Goal: Task Accomplishment & Management: Complete application form

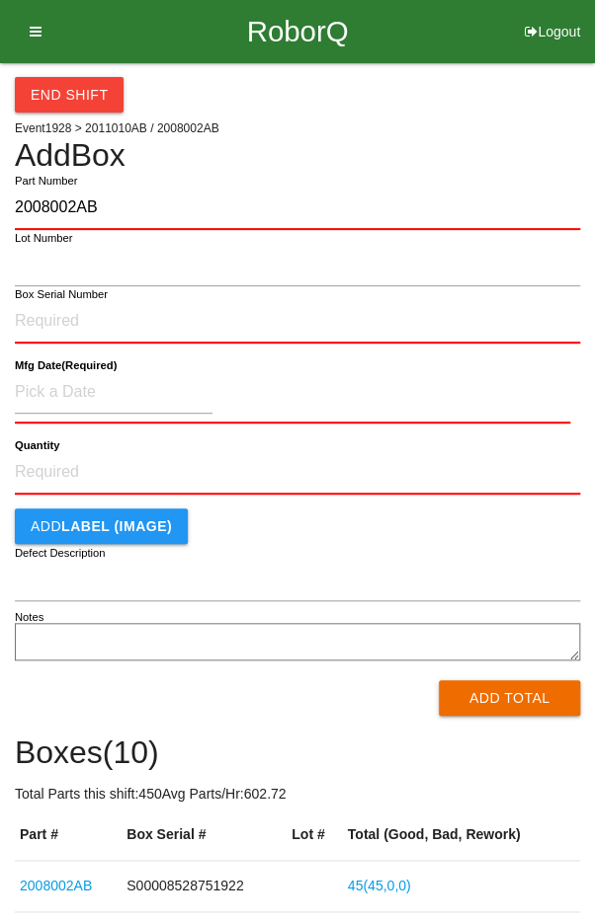
type input "2008002AB"
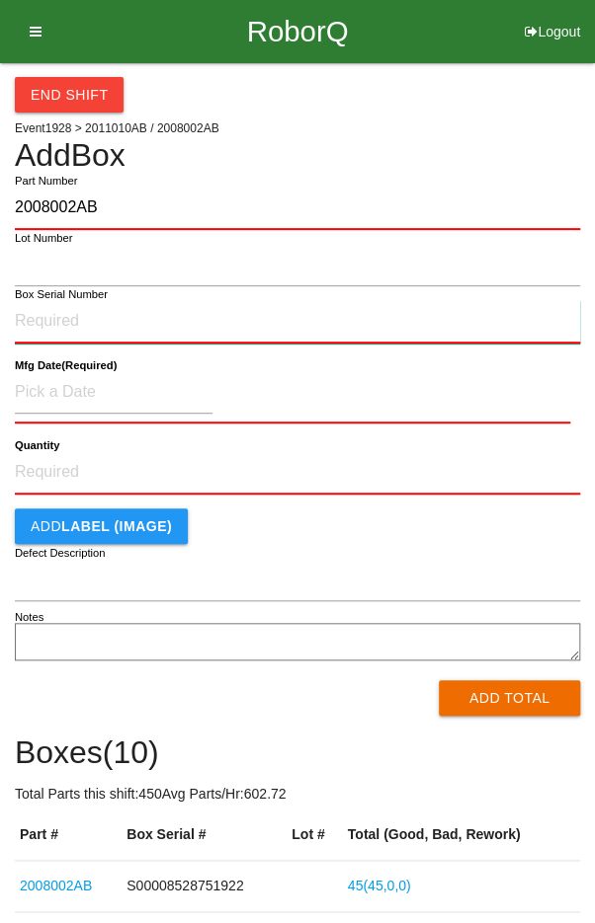
click at [52, 314] on input "Box Serial Number" at bounding box center [297, 321] width 565 height 43
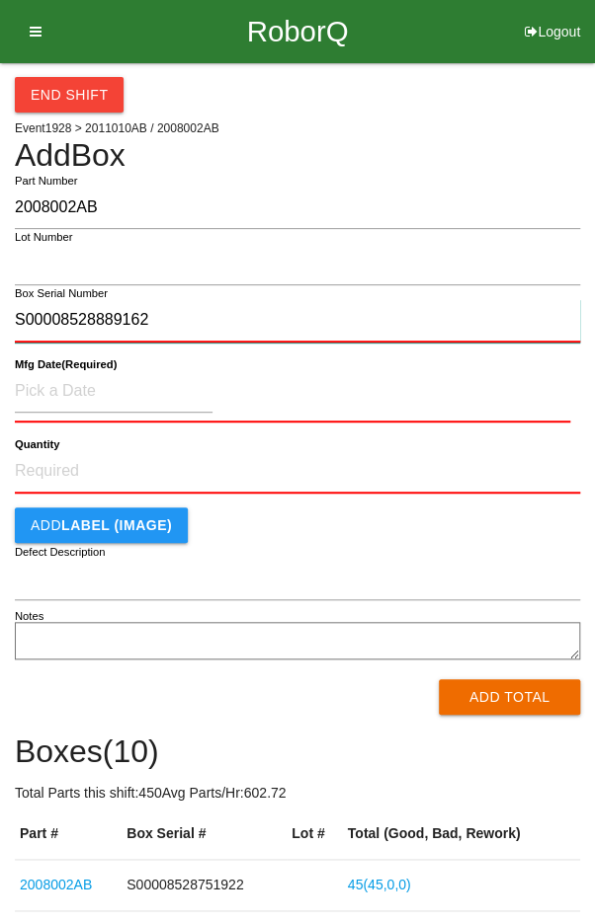
type input "S00008528889162"
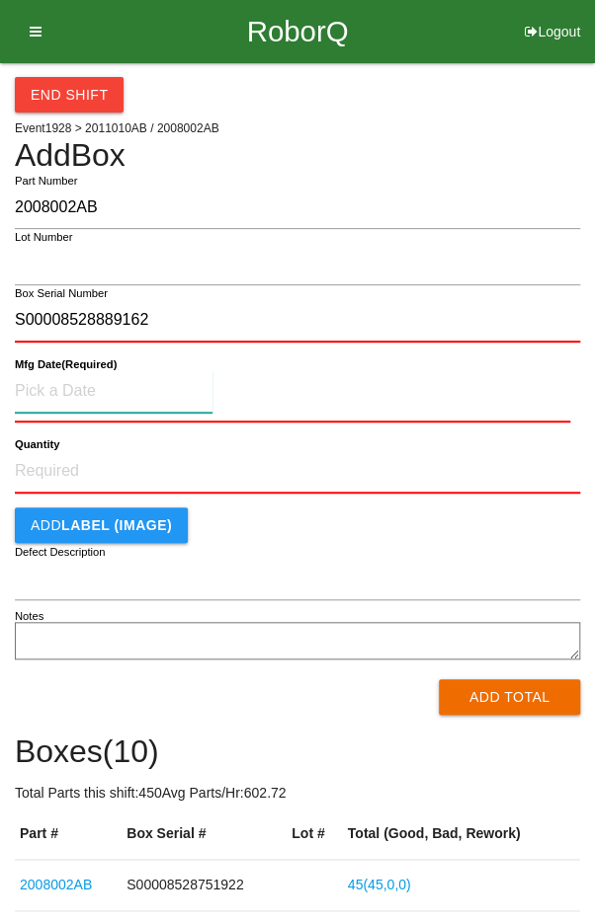
click at [59, 381] on input at bounding box center [114, 391] width 198 height 42
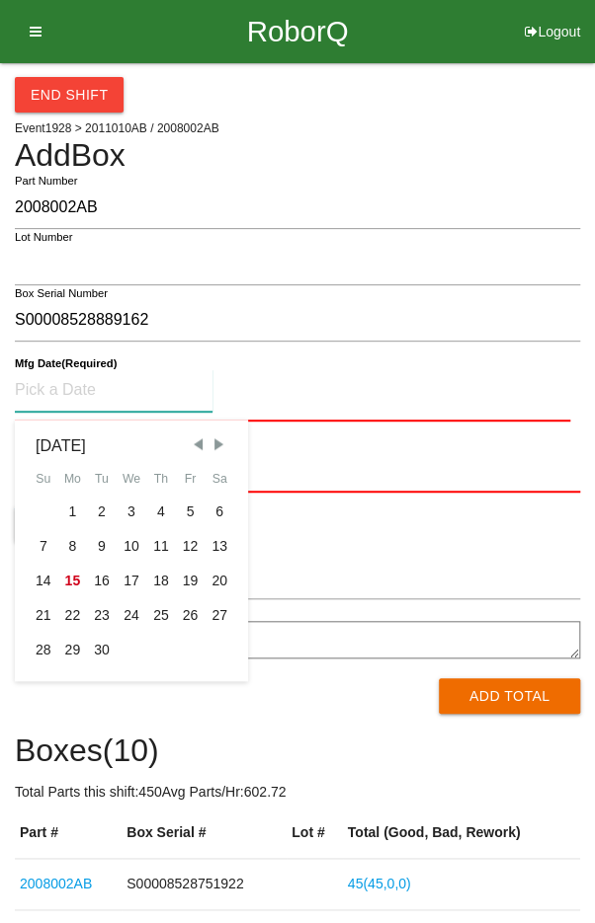
click at [195, 448] on span "Previous Month" at bounding box center [198, 445] width 18 height 18
click at [97, 578] on div "12" at bounding box center [102, 581] width 30 height 35
type input "[DATE]"
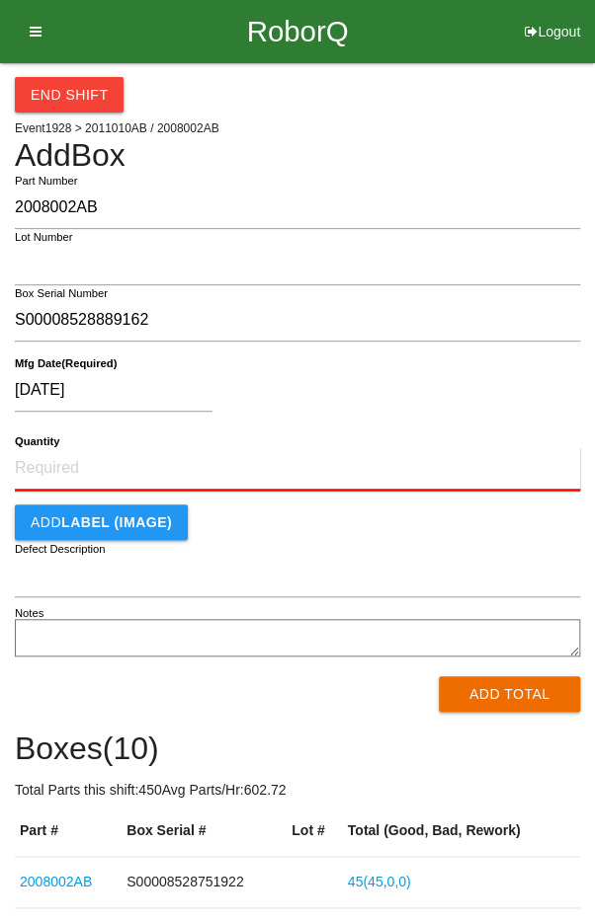
click at [253, 461] on input "Quantity" at bounding box center [297, 468] width 565 height 43
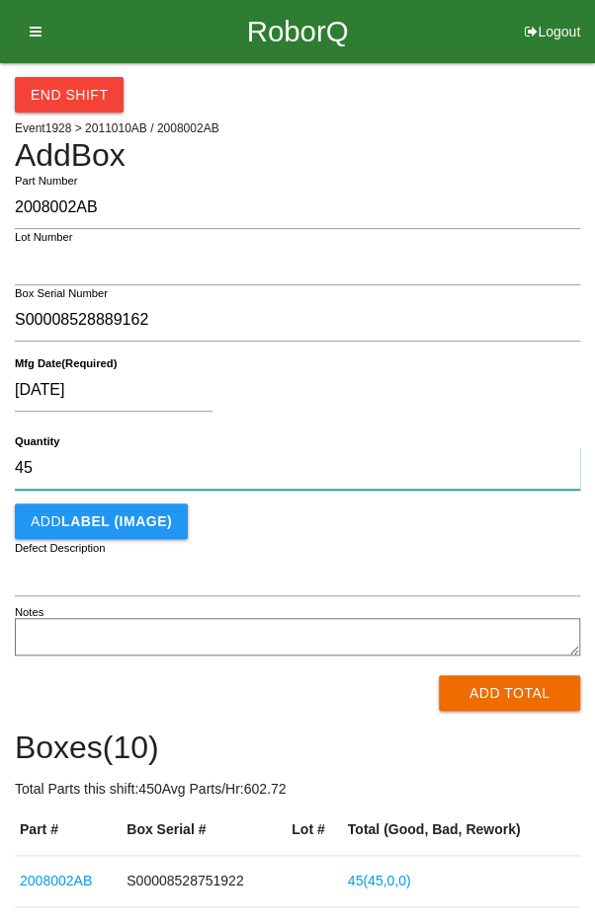
type input "45"
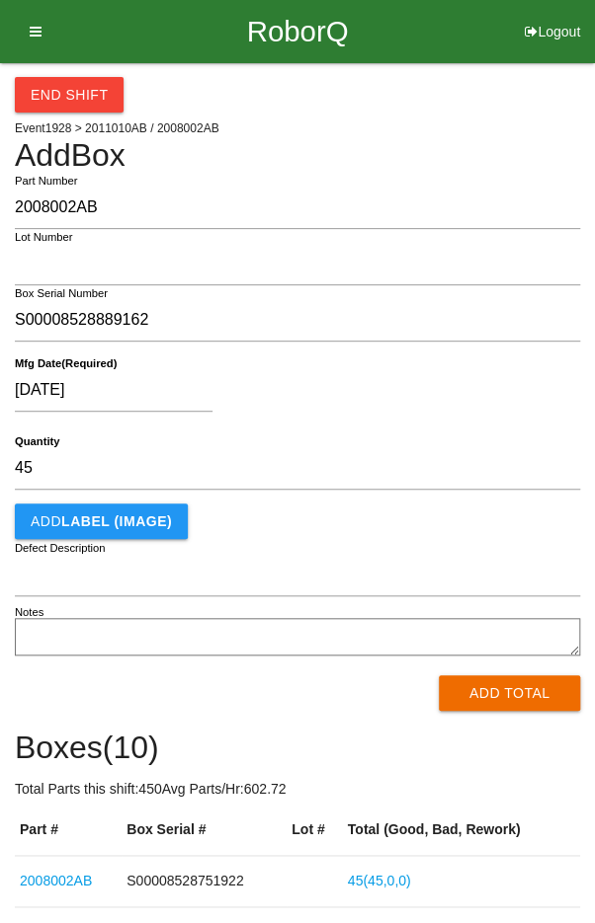
click at [434, 398] on div "[DATE]" at bounding box center [292, 394] width 555 height 50
click at [504, 691] on button "Add Total" at bounding box center [508, 694] width 141 height 36
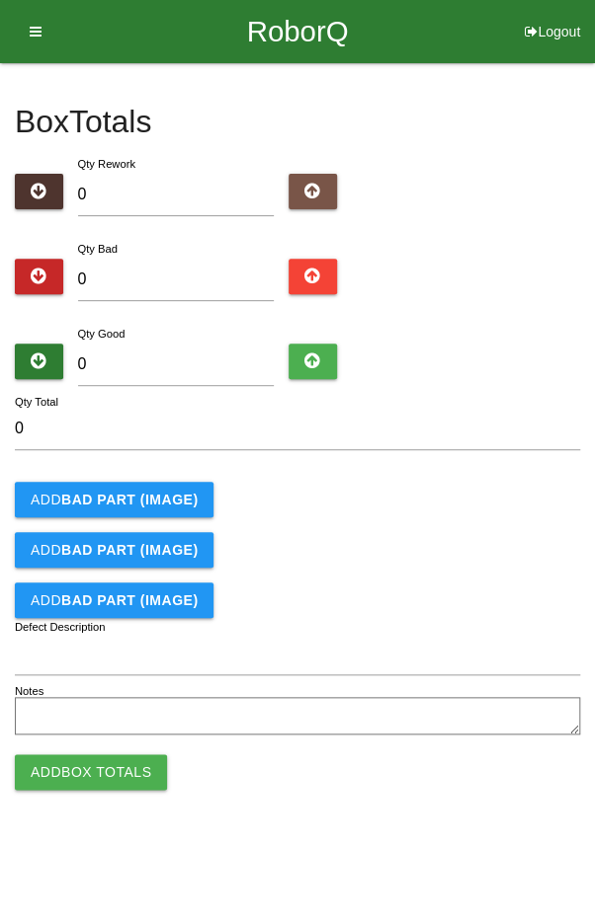
click at [225, 331] on div "Qty Good 0" at bounding box center [176, 358] width 226 height 71
click at [179, 364] on input "0" at bounding box center [176, 365] width 197 height 42
type input "4"
type input "45"
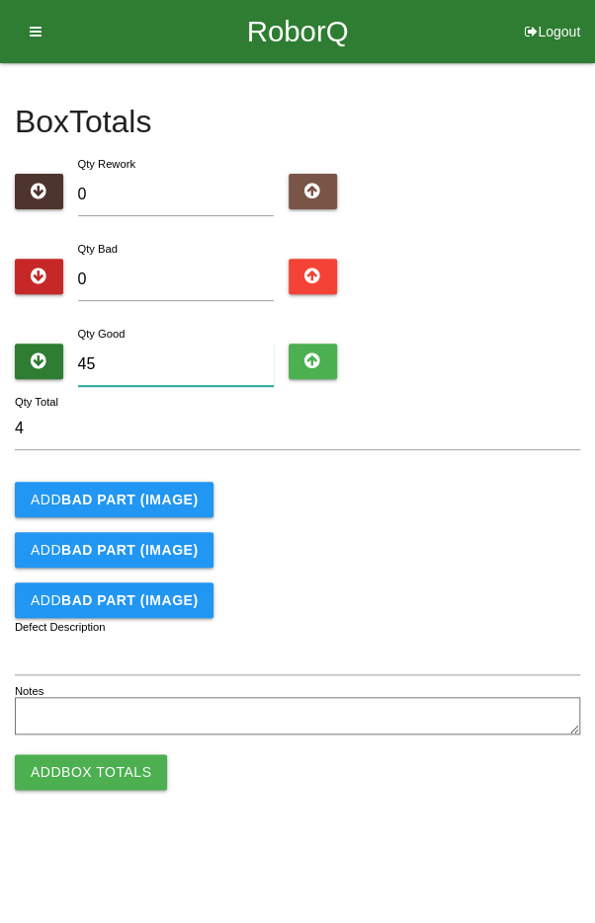
type input "45"
click at [431, 474] on form "45 Qty Total Add BAD PART (IMAGE) Add BAD PART (IMAGE) Add BAD PART (IMAGE) Def…" at bounding box center [297, 574] width 565 height 333
click at [79, 786] on button "Add Box Totals" at bounding box center [91, 773] width 152 height 36
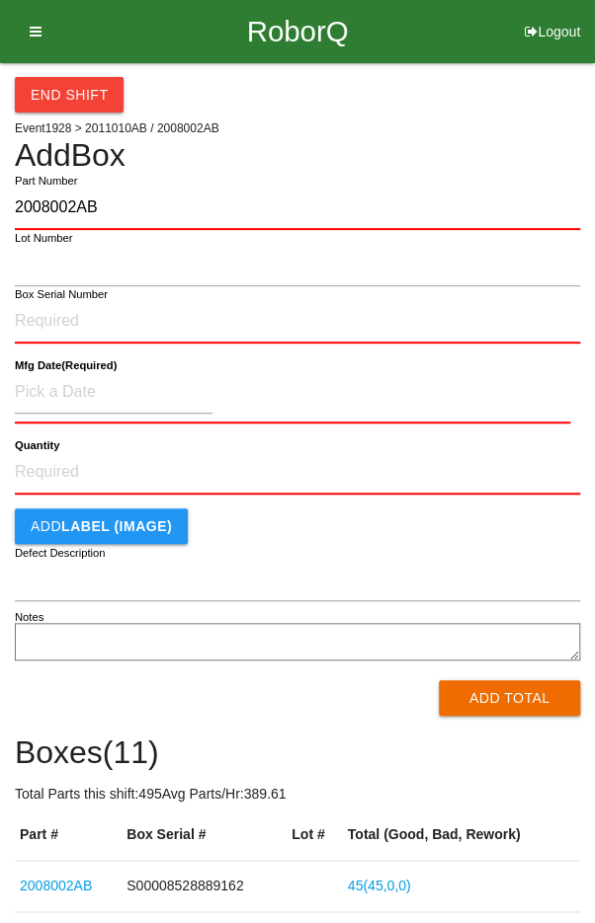
type input "2008002AB"
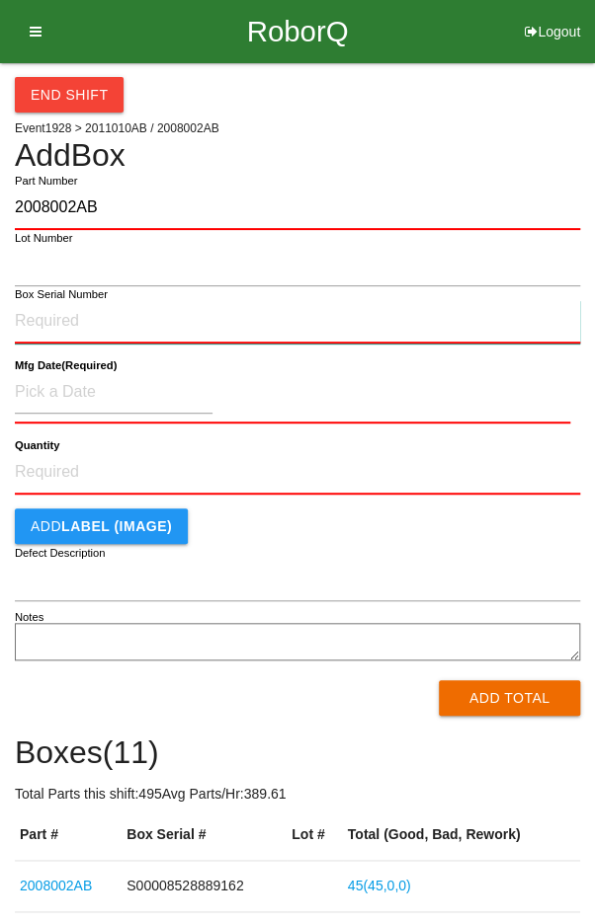
click at [95, 318] on input "Box Serial Number" at bounding box center [297, 321] width 565 height 43
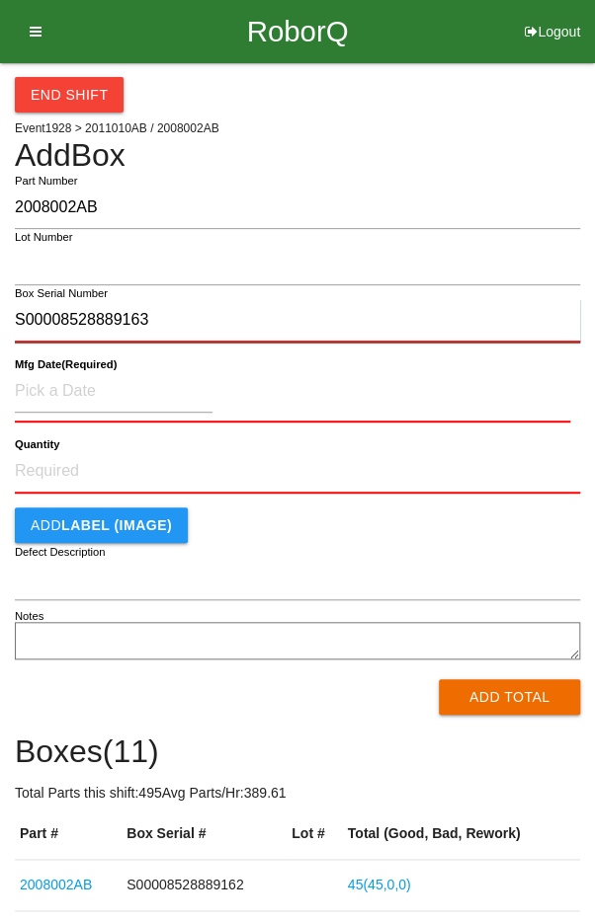
type input "S00008528889163"
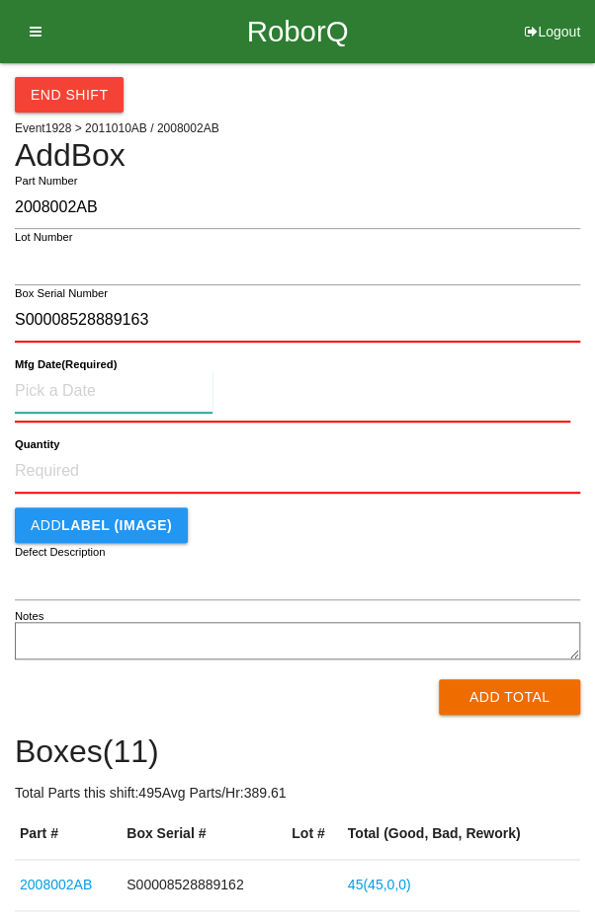
click at [48, 381] on input at bounding box center [114, 391] width 198 height 42
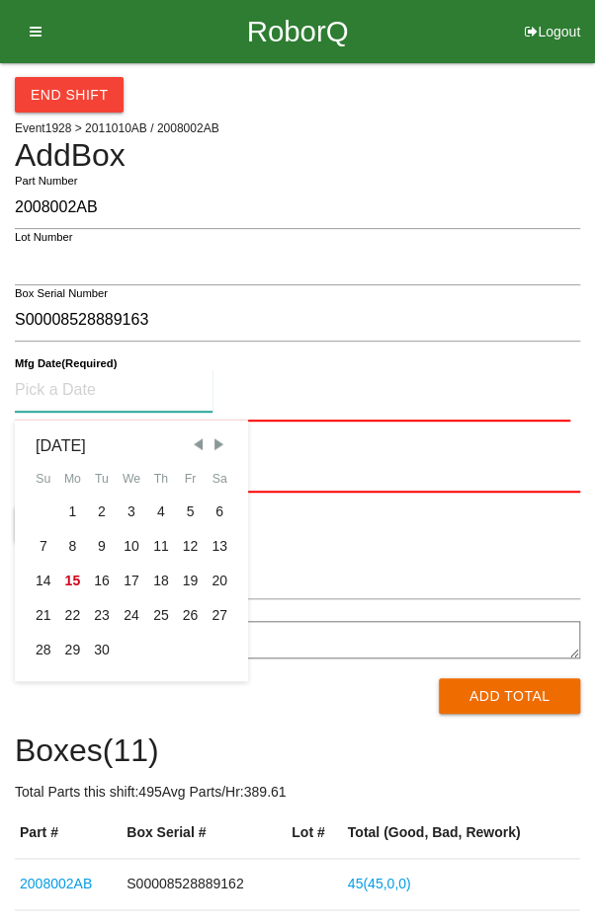
click at [195, 443] on span "Previous Month" at bounding box center [198, 445] width 18 height 18
click at [105, 578] on div "12" at bounding box center [102, 581] width 30 height 35
type input "[DATE]"
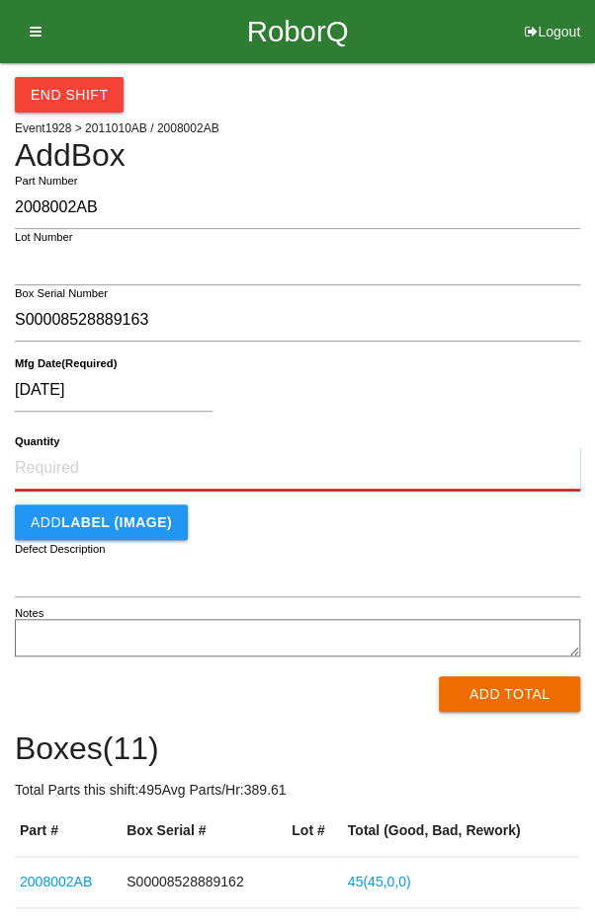
click at [228, 474] on input "Quantity" at bounding box center [297, 468] width 565 height 43
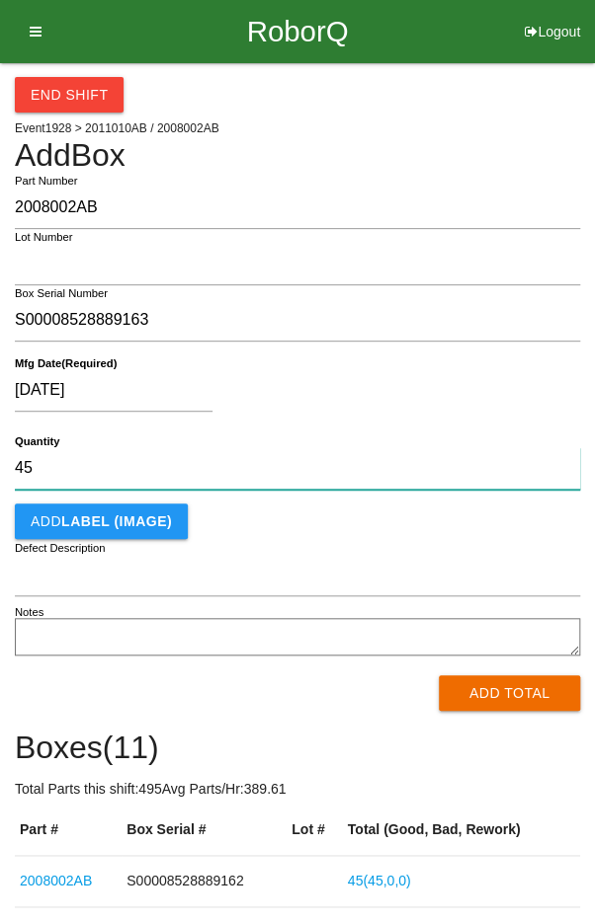
type input "45"
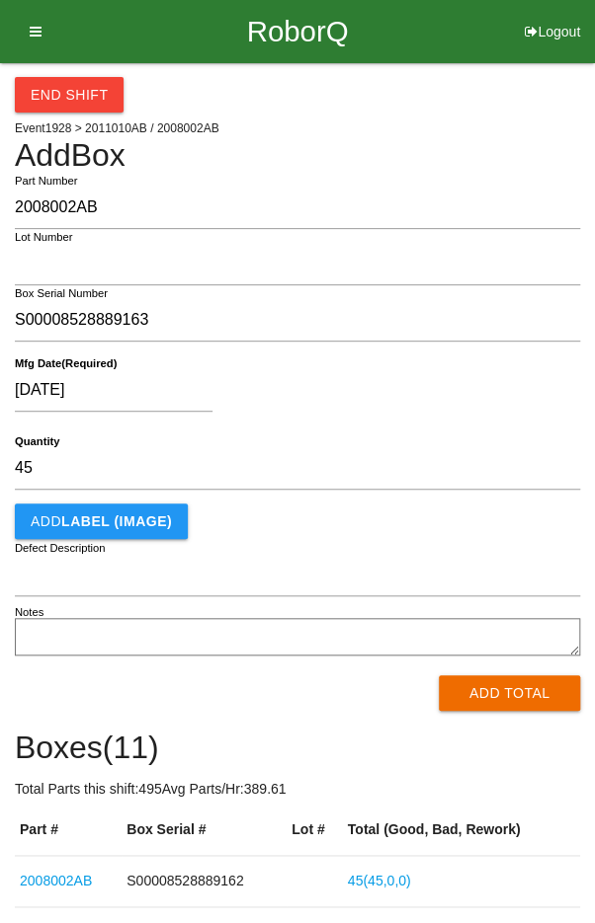
click at [454, 421] on div "[DATE] Mfg Date (Required)" at bounding box center [297, 395] width 565 height 78
click at [511, 697] on button "Add Total" at bounding box center [508, 694] width 141 height 36
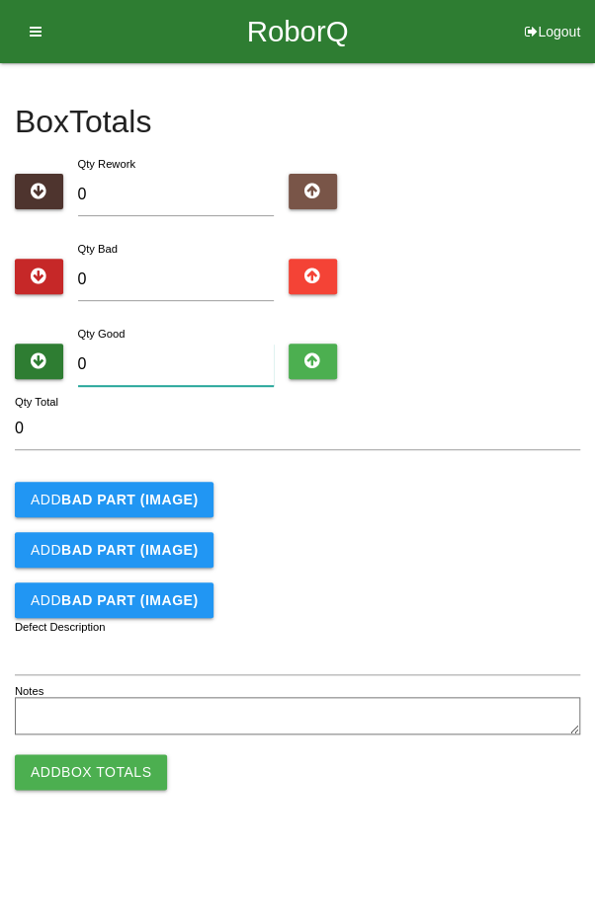
click at [197, 346] on input "0" at bounding box center [176, 365] width 197 height 42
type input "4"
type input "45"
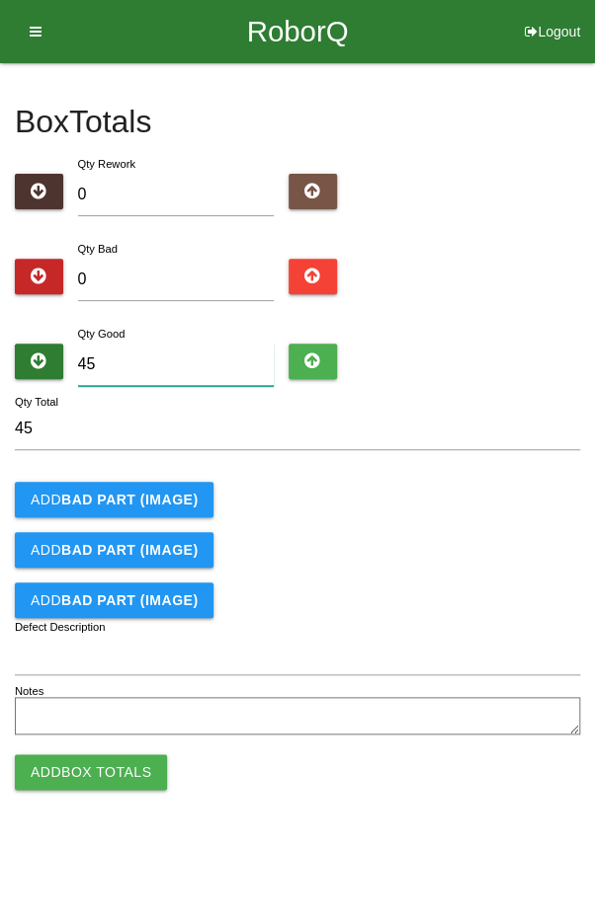
type input "45"
click at [426, 490] on div "Add BAD PART (IMAGE)" at bounding box center [297, 500] width 565 height 36
click at [93, 774] on button "Add Box Totals" at bounding box center [91, 773] width 152 height 36
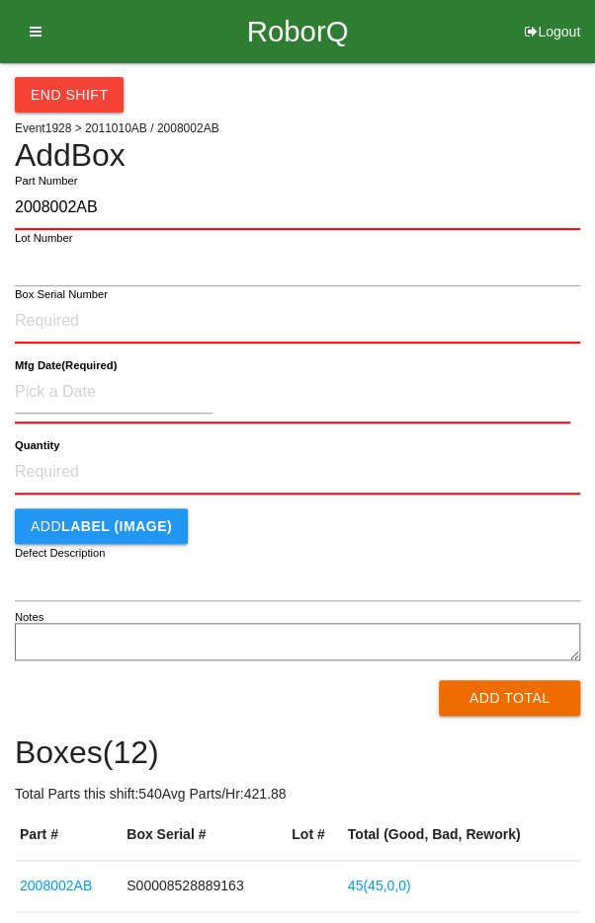
type input "2008002AB"
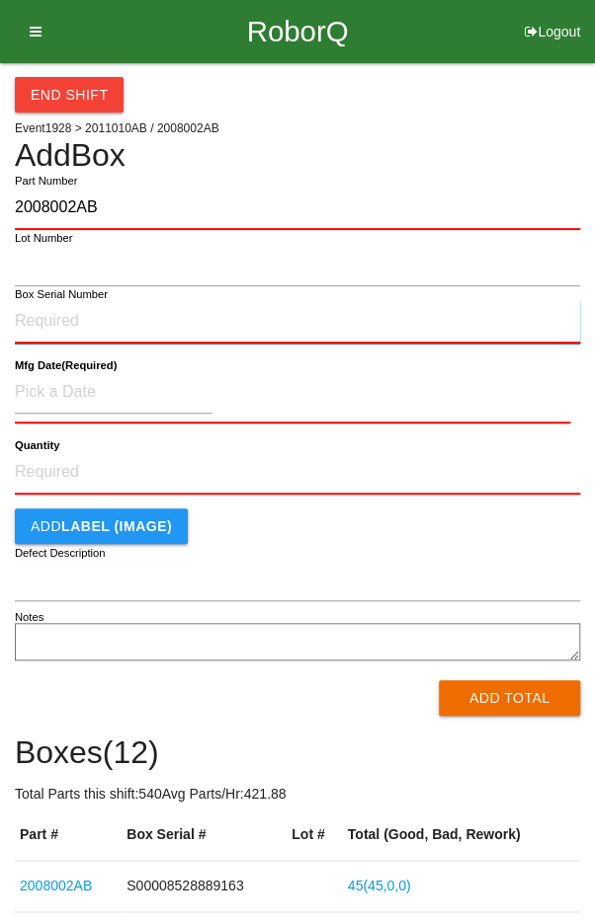
click at [191, 326] on input "Box Serial Number" at bounding box center [297, 321] width 565 height 43
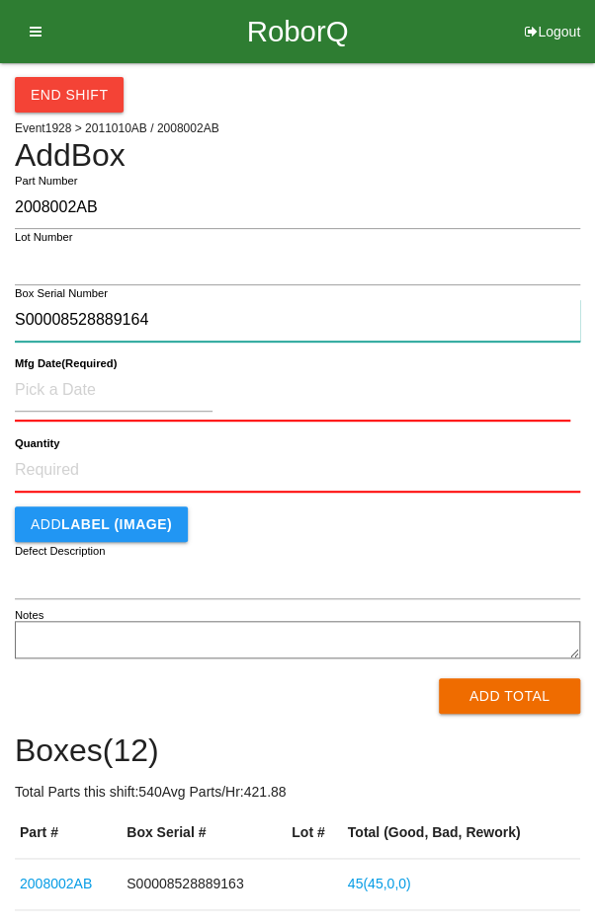
type input "S00008528889164"
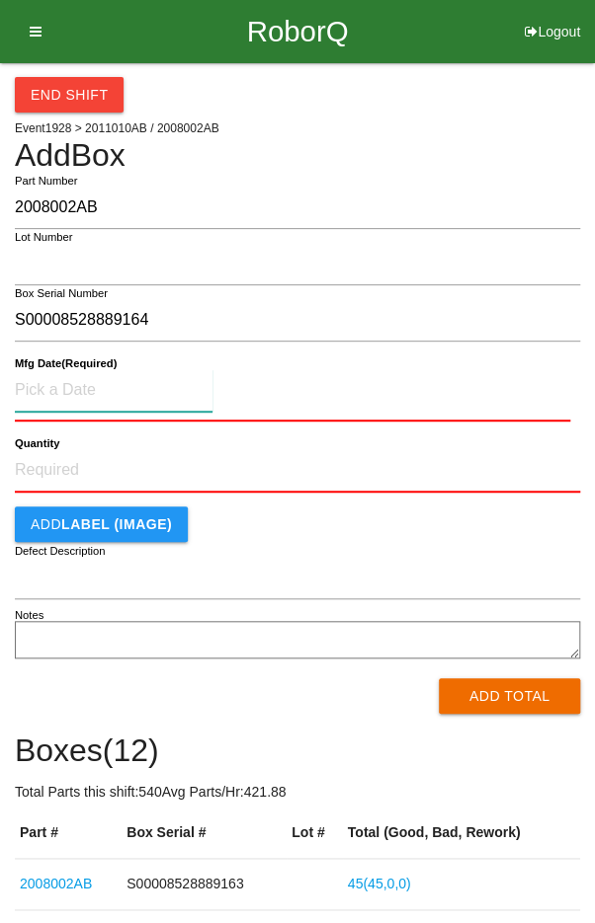
click at [125, 396] on input at bounding box center [114, 390] width 198 height 42
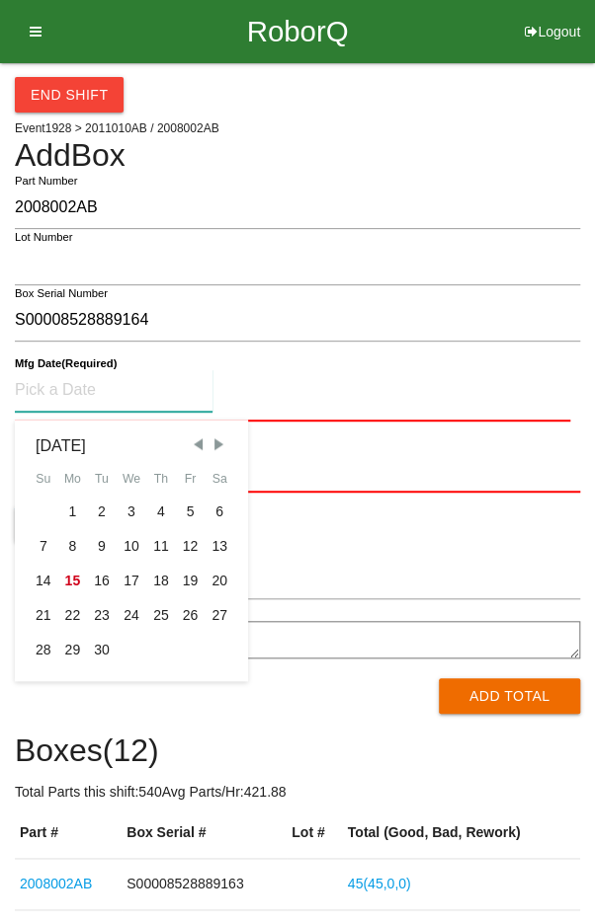
click at [194, 442] on span "Previous Month" at bounding box center [198, 445] width 18 height 18
click at [98, 583] on div "12" at bounding box center [102, 581] width 30 height 35
type input "[DATE]"
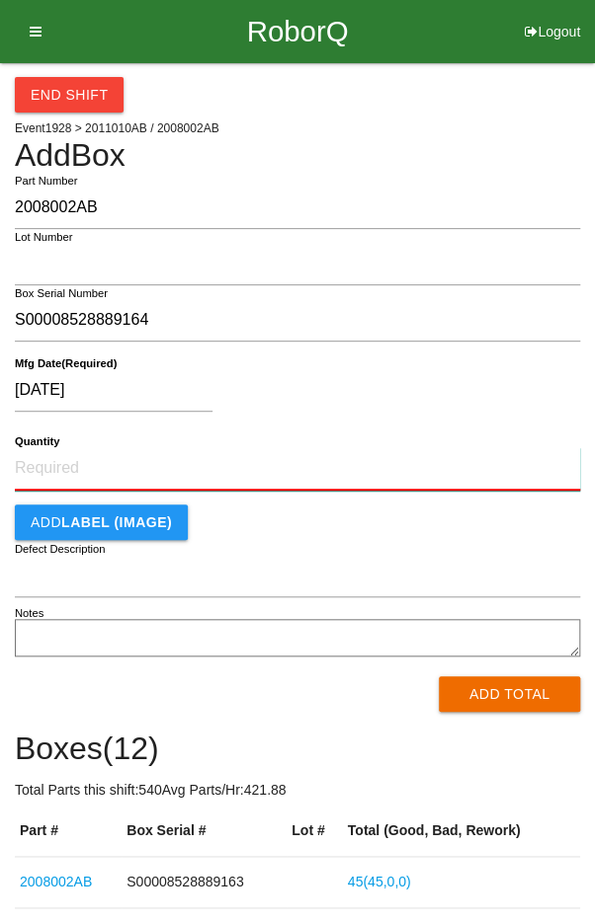
click at [309, 471] on input "Quantity" at bounding box center [297, 468] width 565 height 43
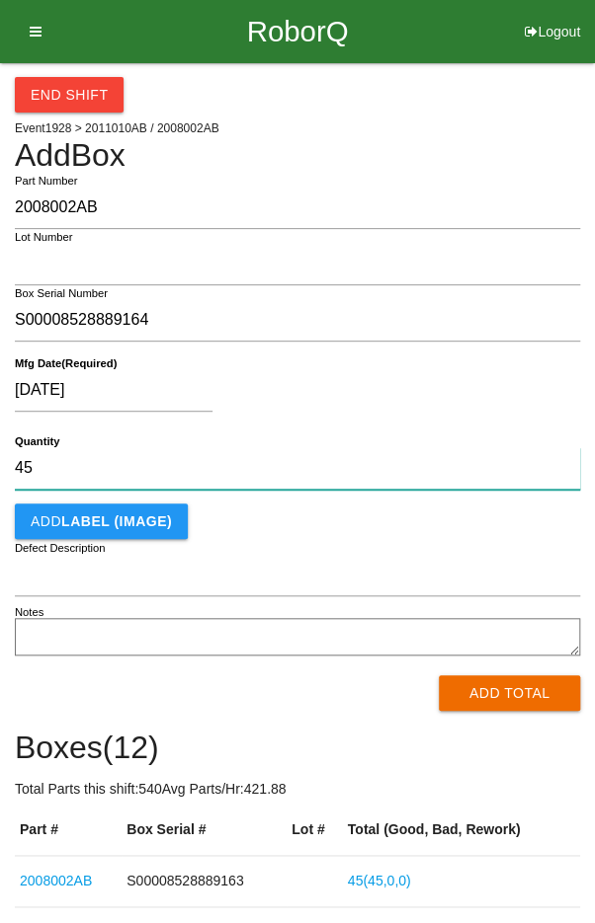
type input "45"
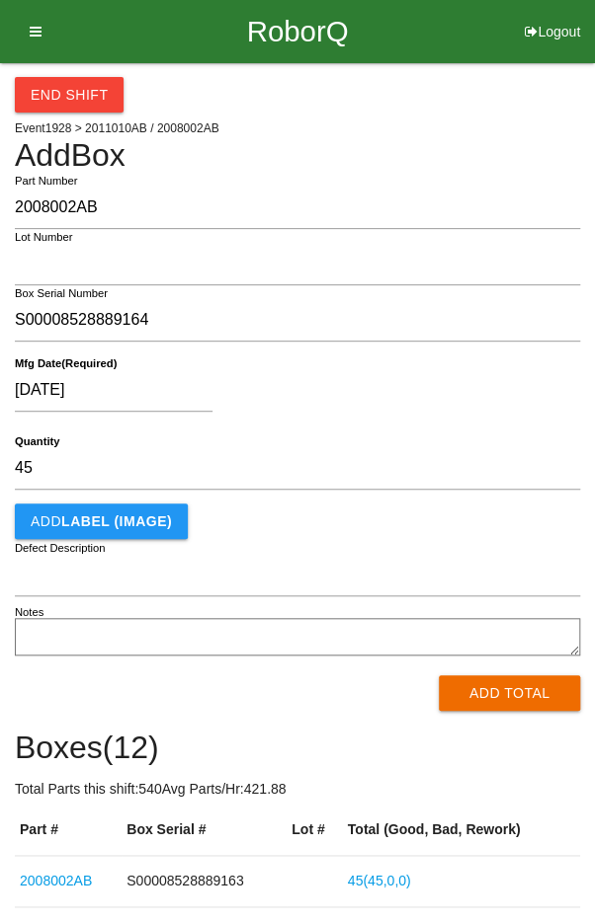
click at [455, 392] on div "[DATE]" at bounding box center [292, 394] width 555 height 50
click at [509, 682] on button "Add Total" at bounding box center [508, 694] width 141 height 36
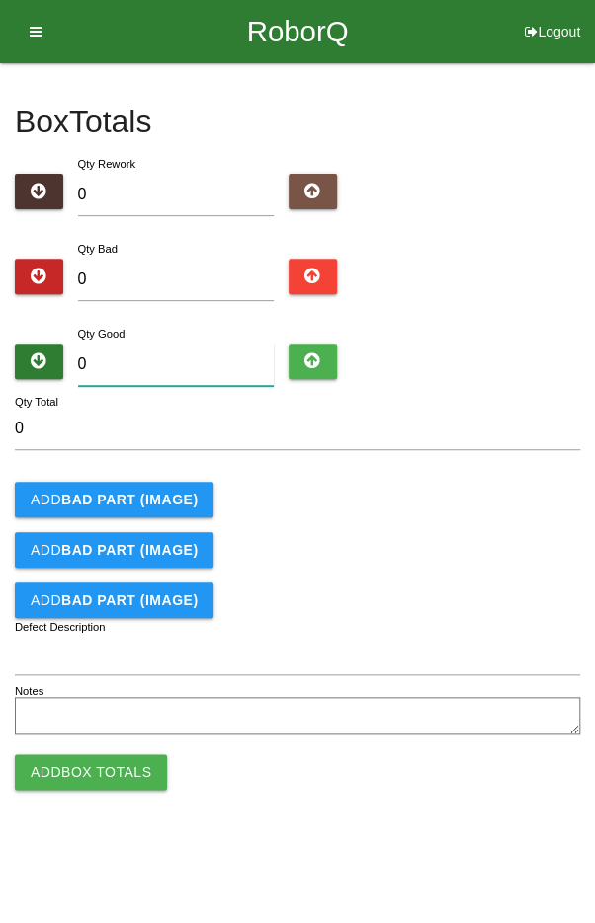
click at [214, 358] on input "0" at bounding box center [176, 365] width 197 height 42
type input "5"
type input "55"
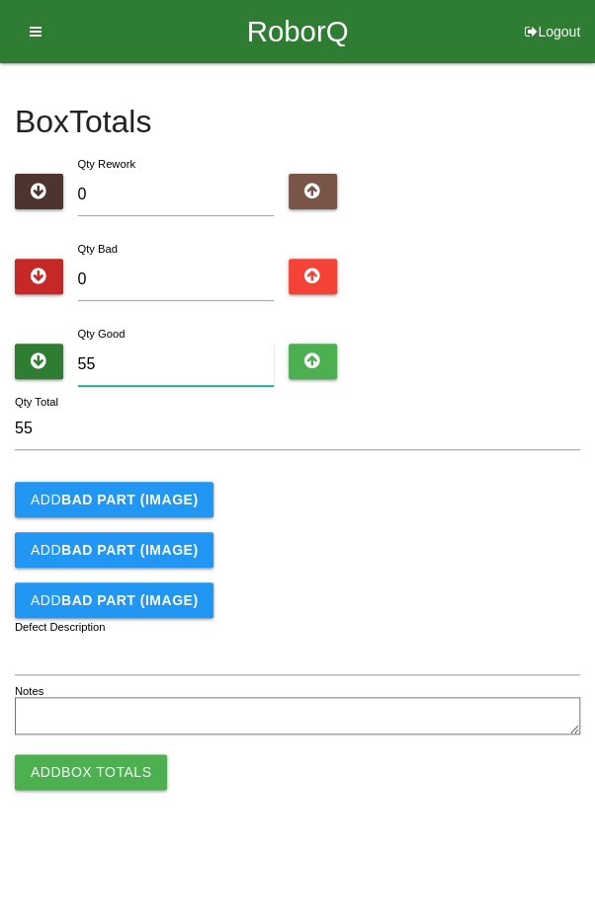
type input "5"
type input "0"
type input "4"
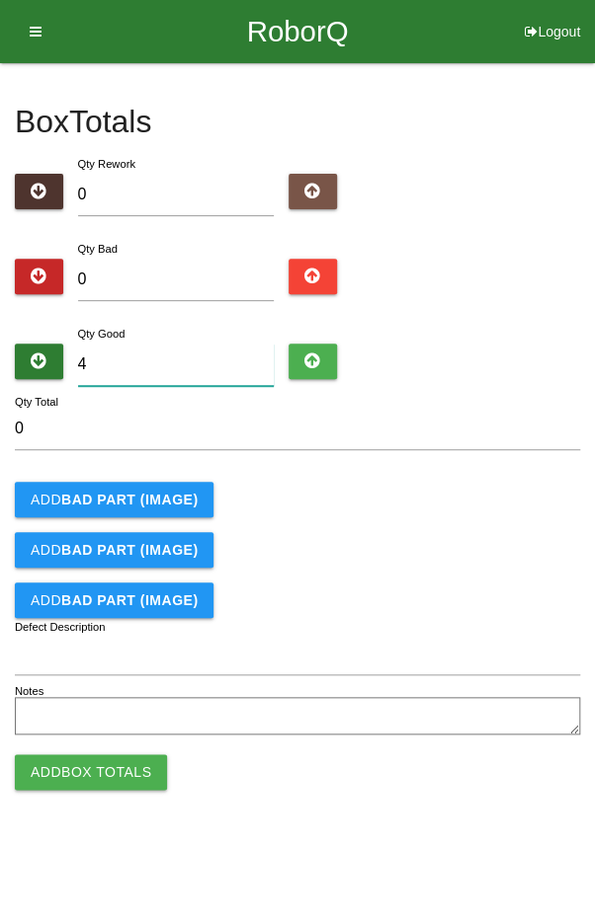
type input "4"
type input "45"
click at [460, 477] on form "45 Qty Total Add BAD PART (IMAGE) Add BAD PART (IMAGE) Add BAD PART (IMAGE) Def…" at bounding box center [297, 574] width 565 height 333
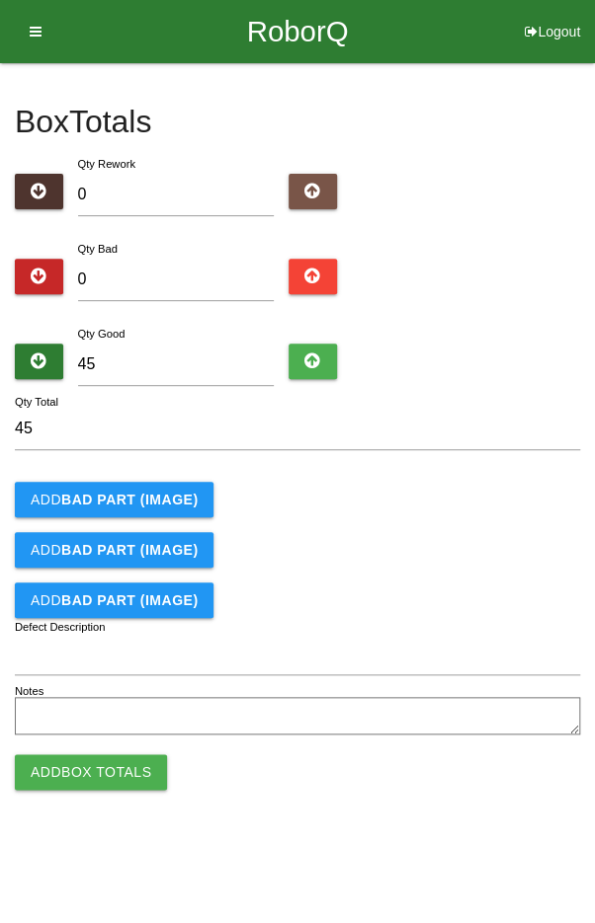
click at [102, 776] on button "Add Box Totals" at bounding box center [91, 773] width 152 height 36
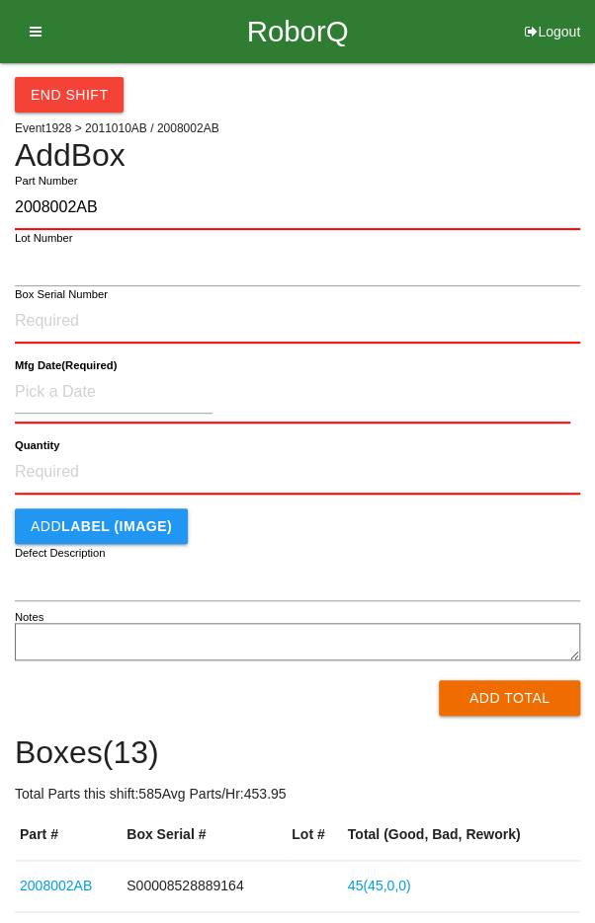
type input "2008002AB"
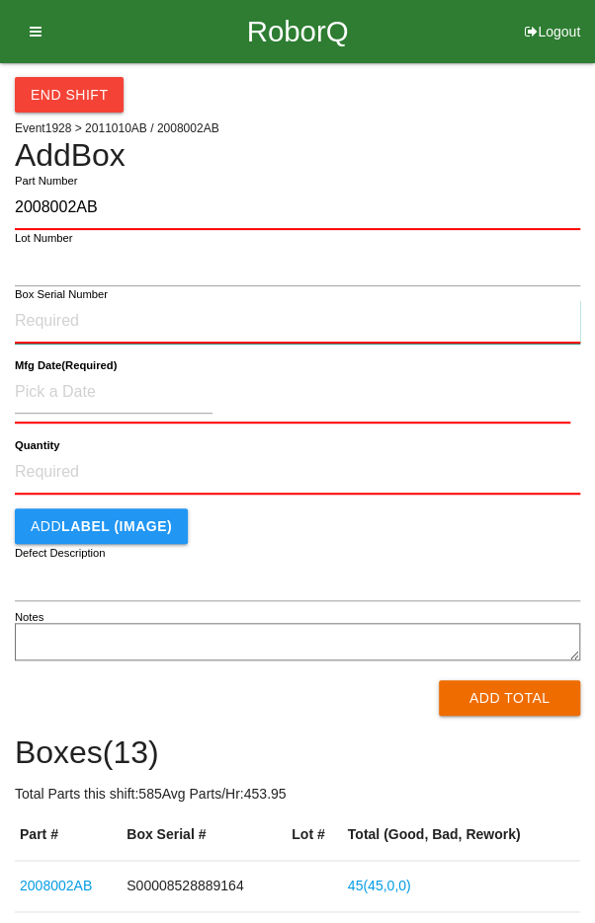
click at [181, 322] on input "Box Serial Number" at bounding box center [297, 321] width 565 height 43
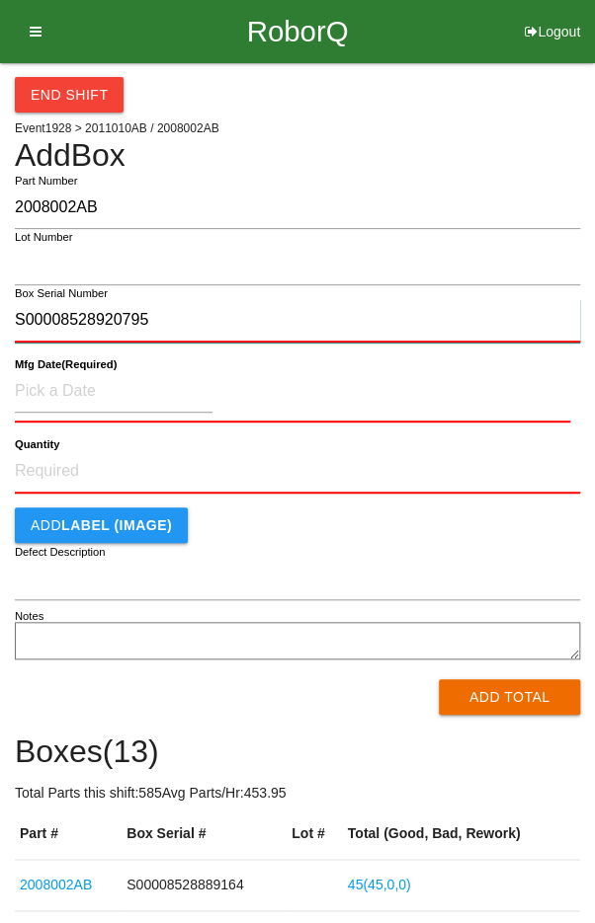
type input "S00008528920795"
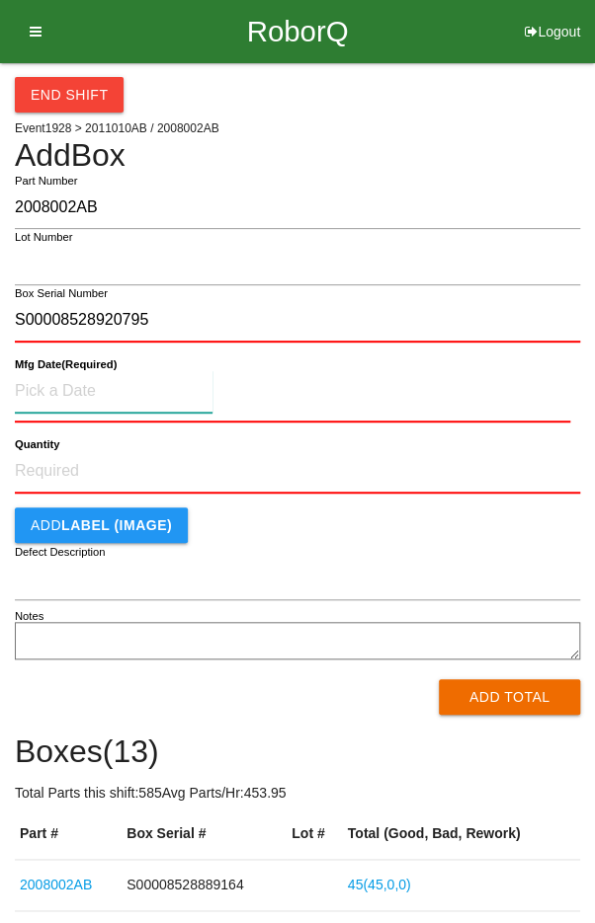
click at [139, 389] on input at bounding box center [114, 391] width 198 height 42
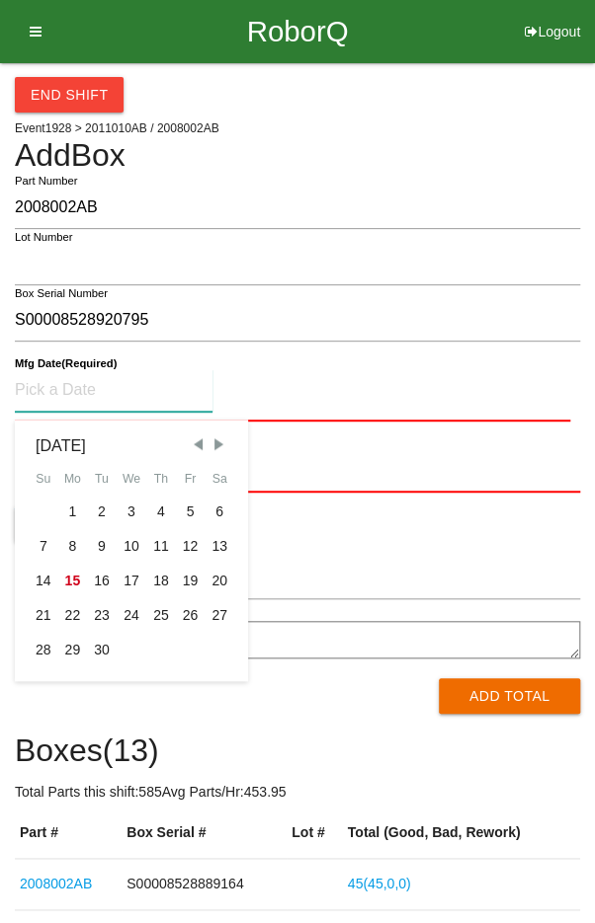
click at [189, 545] on div "12" at bounding box center [191, 546] width 30 height 35
type input "[DATE]"
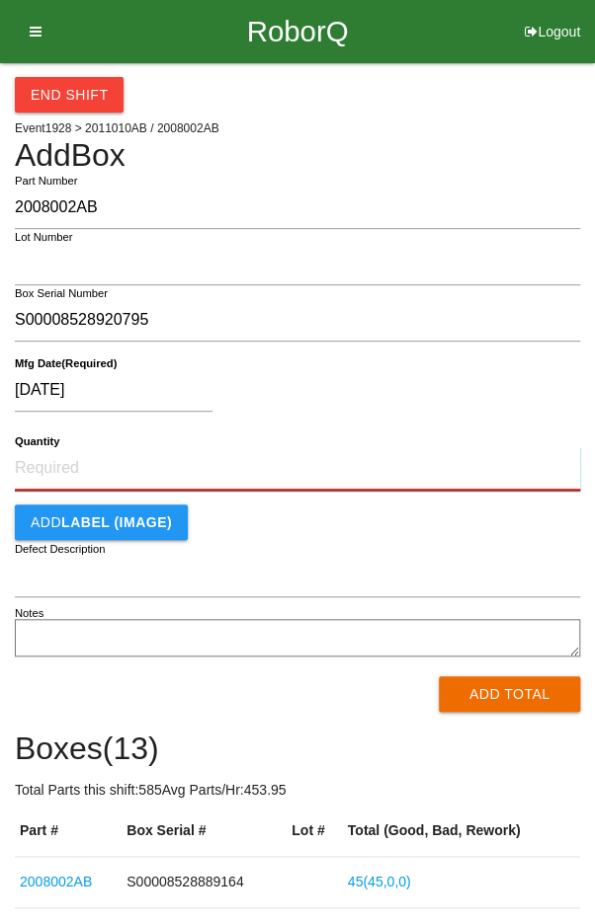
click at [348, 457] on input "Quantity" at bounding box center [297, 468] width 565 height 43
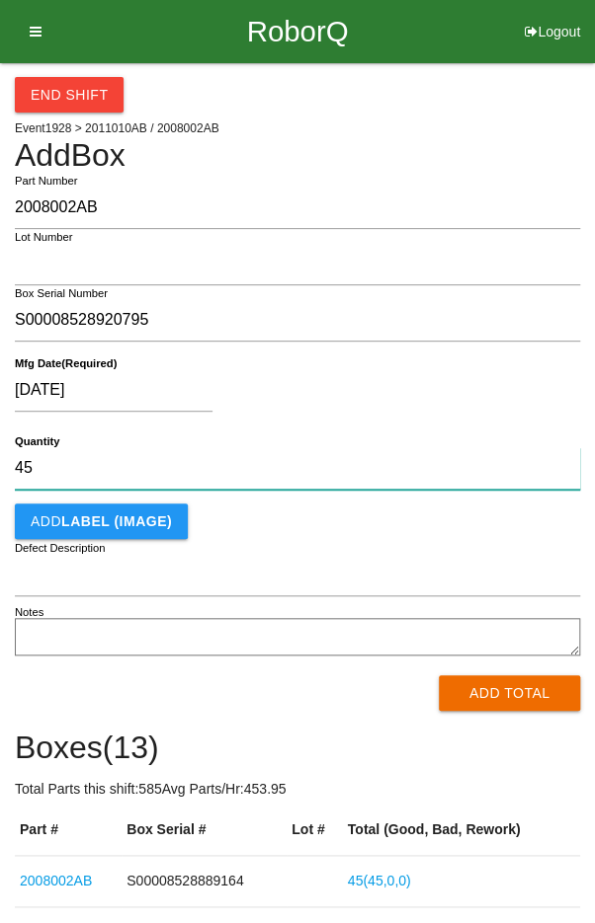
type input "45"
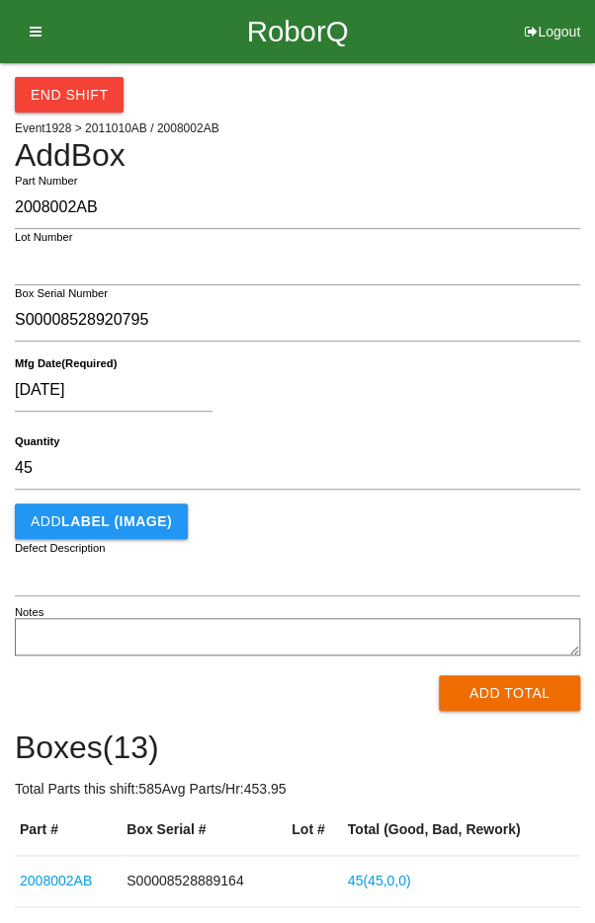
click at [446, 365] on div "[DATE] Mfg Date (Required)" at bounding box center [297, 395] width 565 height 78
click at [501, 691] on button "Add Total" at bounding box center [508, 694] width 141 height 36
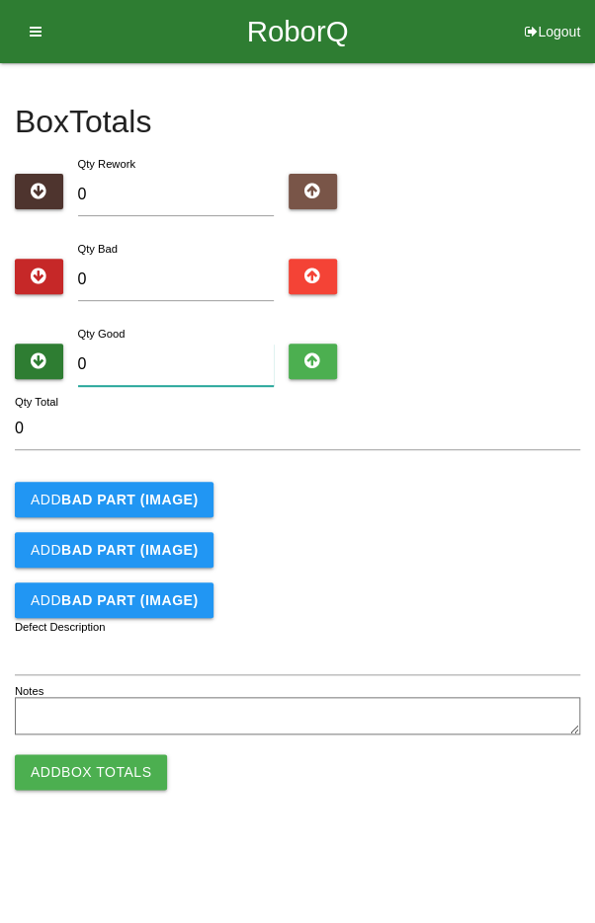
click at [213, 369] on input "0" at bounding box center [176, 365] width 197 height 42
type input "4"
type input "45"
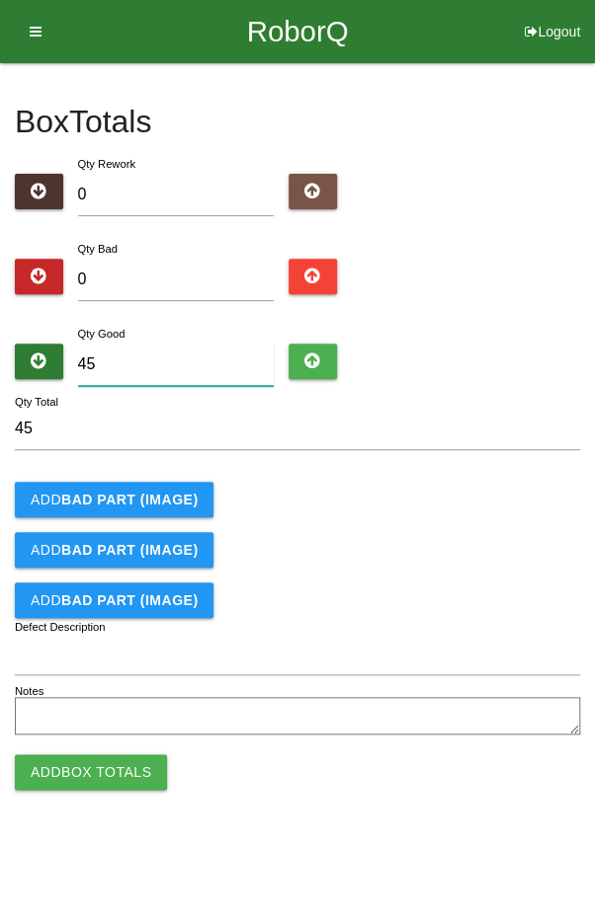
type input "45"
click at [423, 495] on div "Add BAD PART (IMAGE)" at bounding box center [297, 500] width 565 height 36
click at [72, 767] on button "Add Box Totals" at bounding box center [91, 773] width 152 height 36
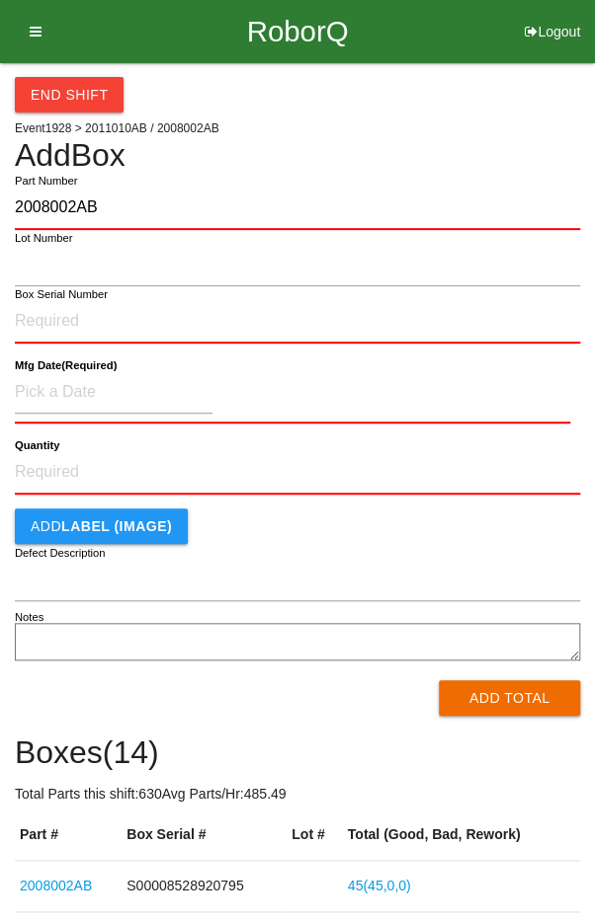
type input "2008002AB"
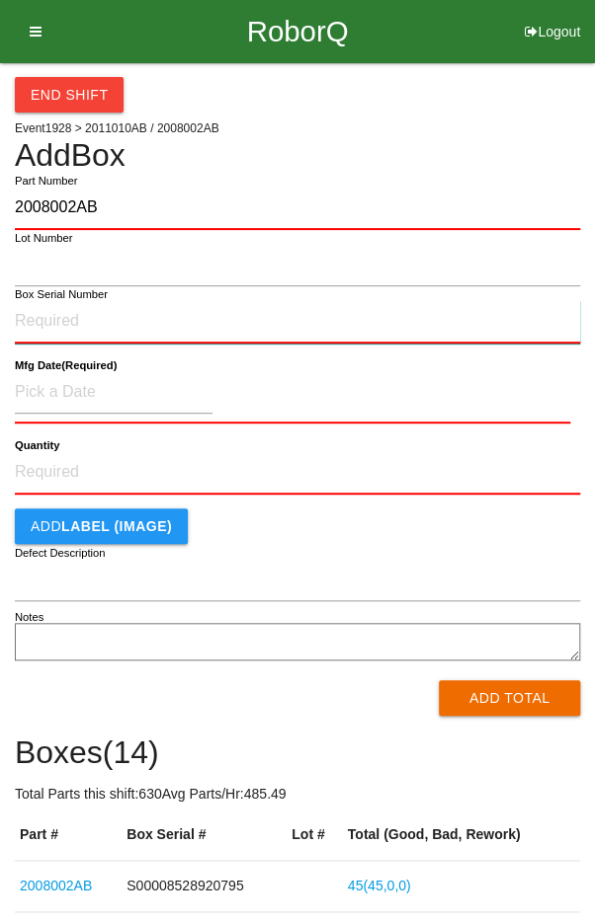
click at [156, 316] on input "Box Serial Number" at bounding box center [297, 321] width 565 height 43
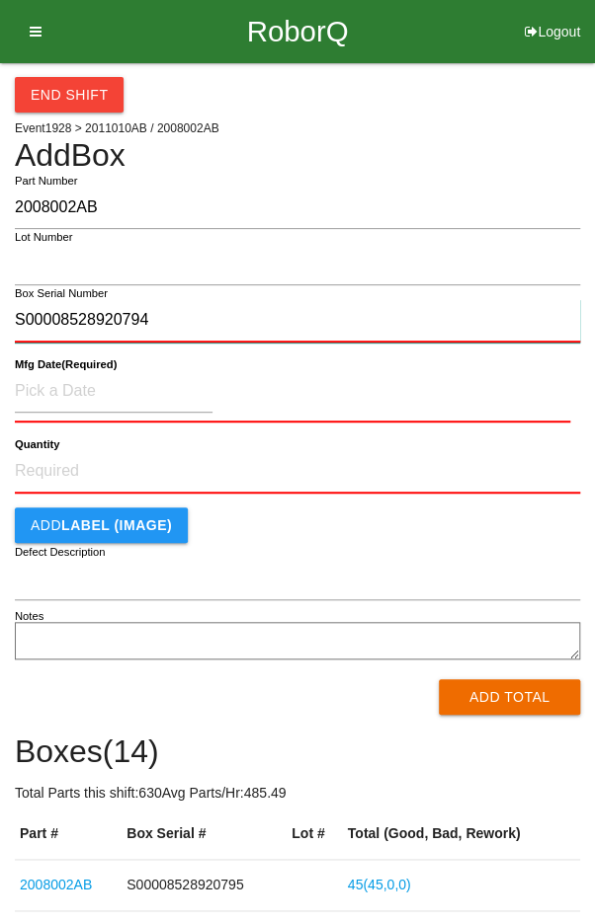
type input "S00008528920794"
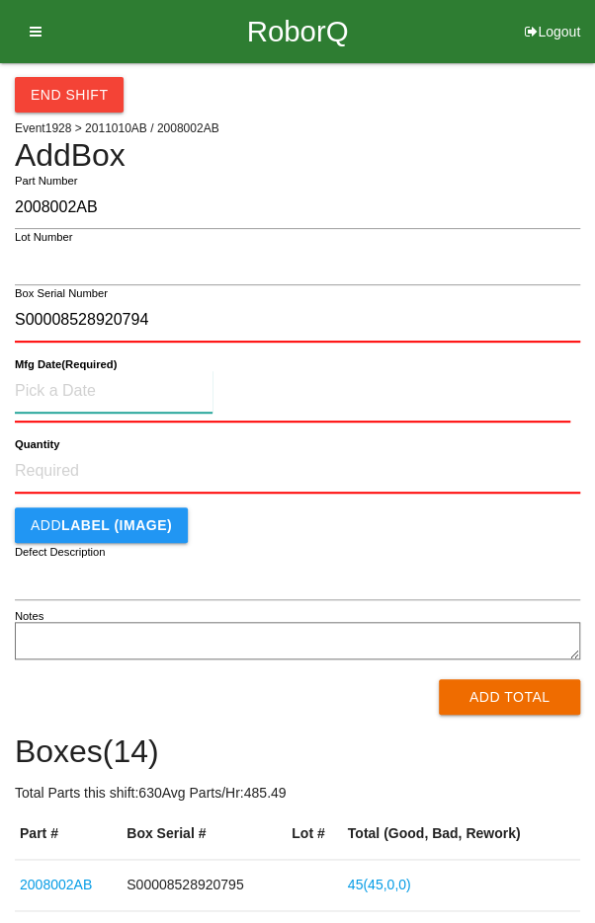
click at [133, 391] on input at bounding box center [114, 391] width 198 height 42
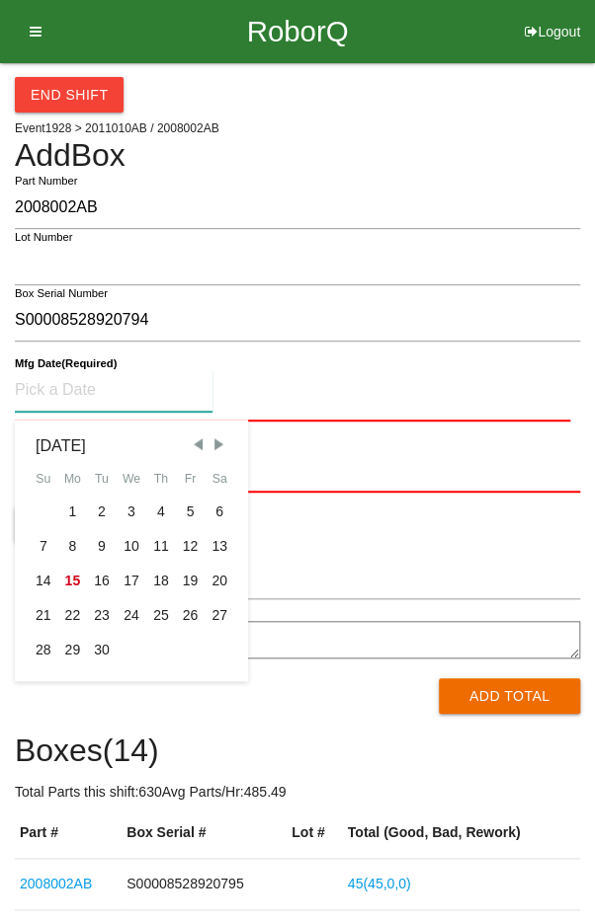
click at [191, 539] on div "12" at bounding box center [191, 546] width 30 height 35
type input "[DATE]"
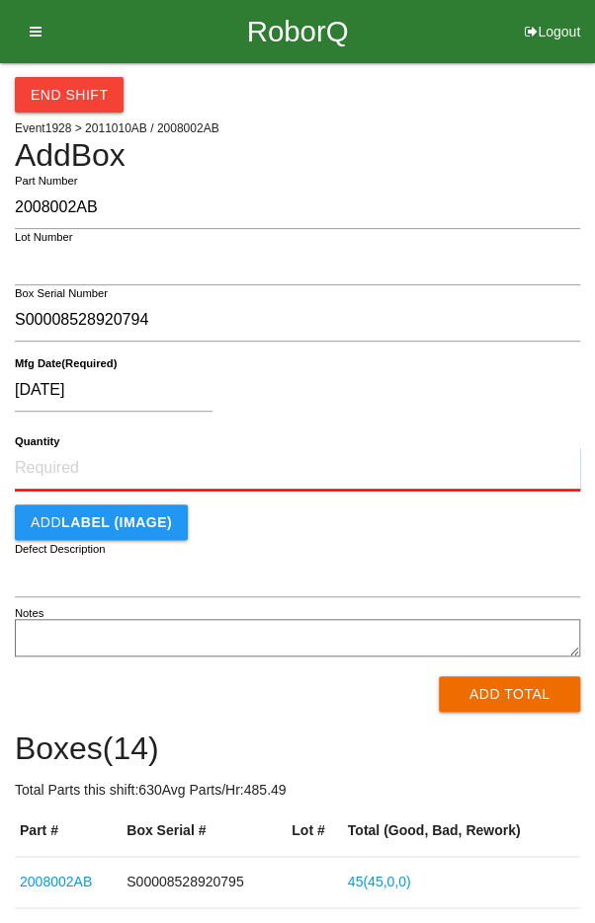
click at [317, 466] on input "Quantity" at bounding box center [297, 468] width 565 height 43
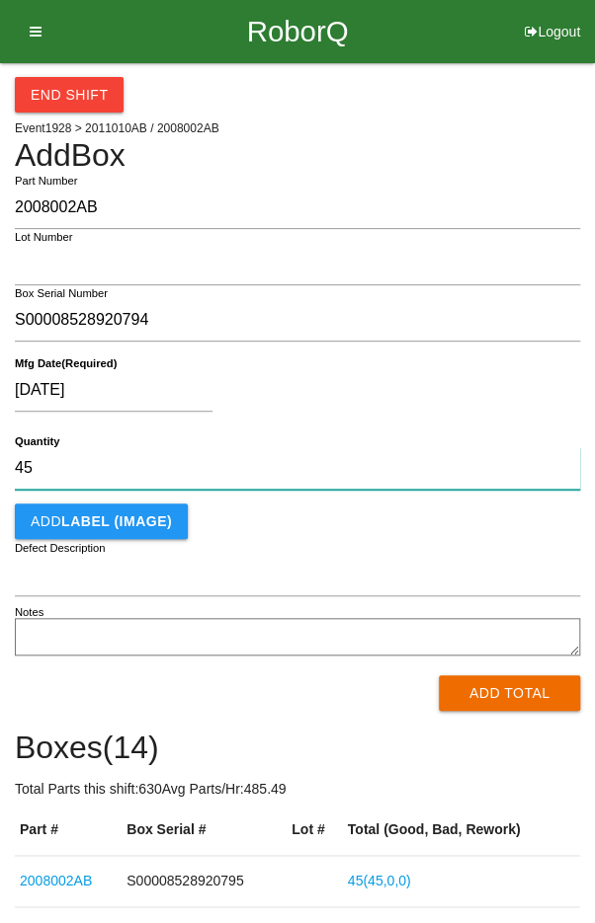
type input "45"
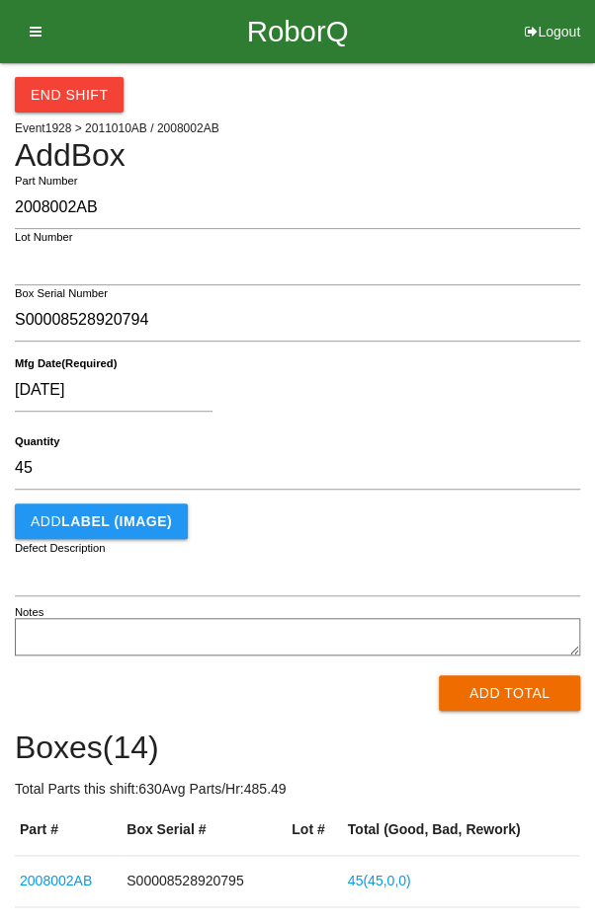
click at [455, 396] on div "[DATE]" at bounding box center [292, 394] width 555 height 50
click at [507, 695] on button "Add Total" at bounding box center [508, 694] width 141 height 36
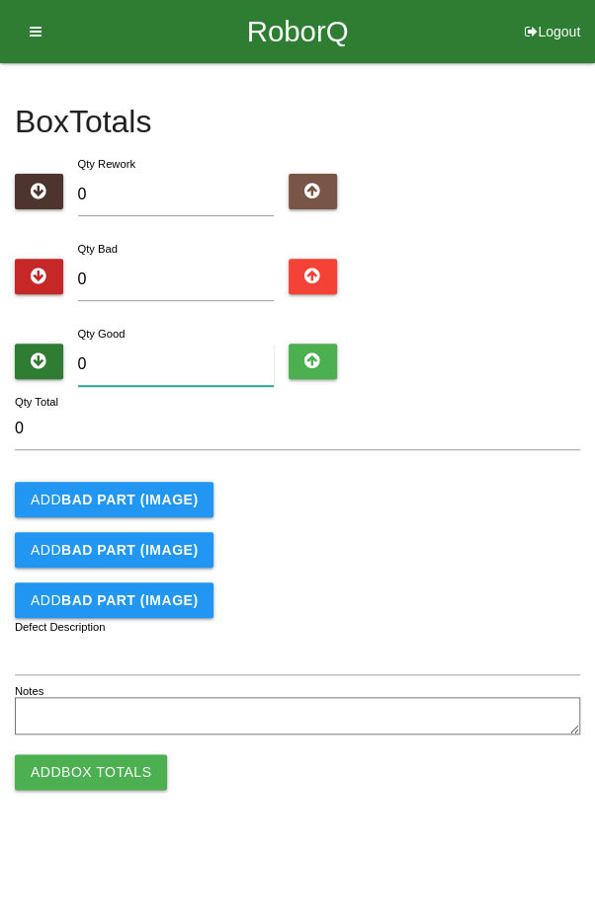
click at [185, 355] on input "0" at bounding box center [176, 365] width 197 height 42
type input "4"
type input "45"
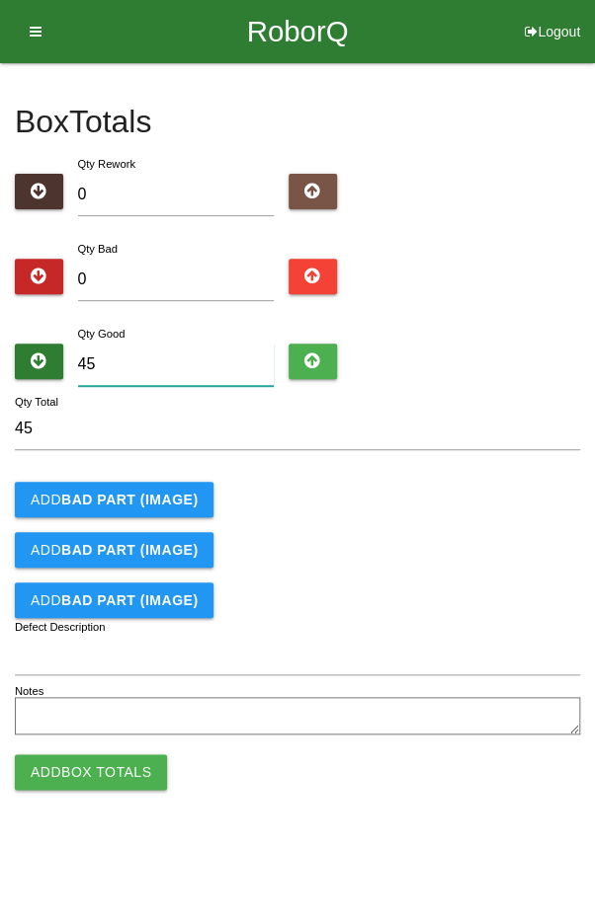
type input "45"
click at [455, 495] on div "Add BAD PART (IMAGE)" at bounding box center [297, 500] width 565 height 36
click at [93, 774] on button "Add Box Totals" at bounding box center [91, 773] width 152 height 36
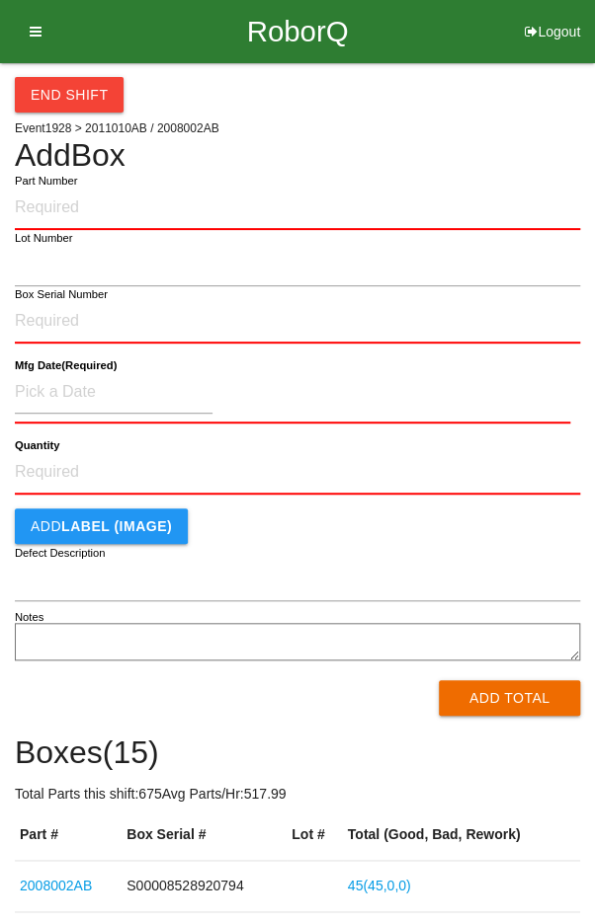
click at [511, 104] on div "End Shift" at bounding box center [297, 87] width 565 height 49
